Goal: Task Accomplishment & Management: Manage account settings

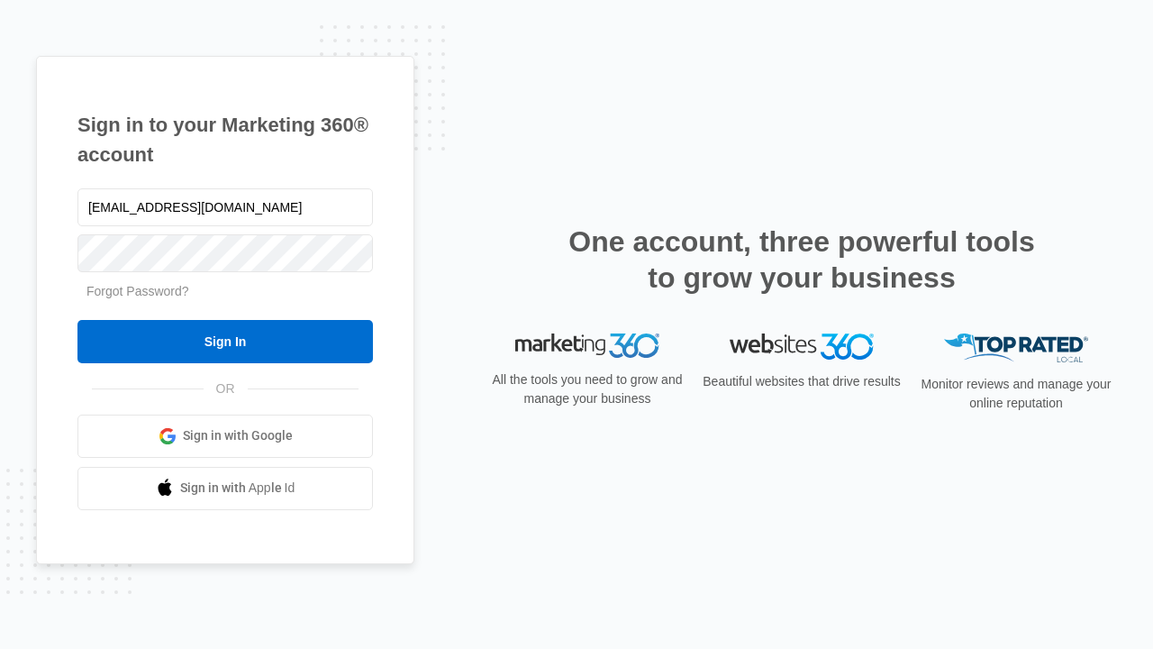
type input "[EMAIL_ADDRESS][DOMAIN_NAME]"
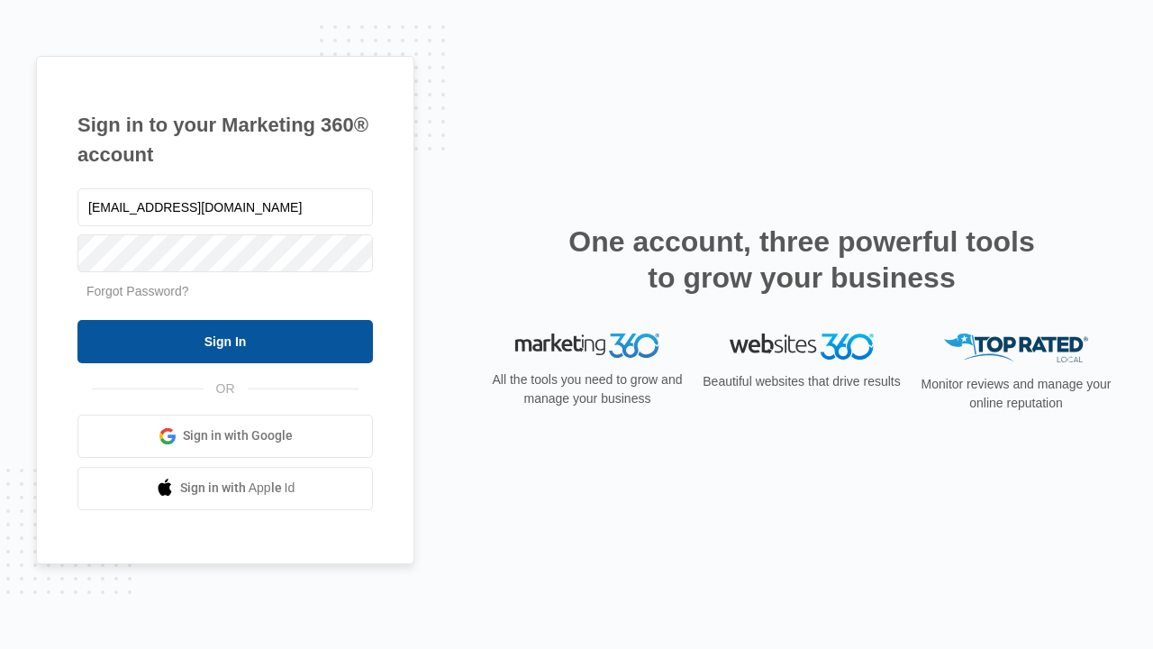
click at [225, 341] on input "Sign In" at bounding box center [225, 341] width 296 height 43
